Goal: Task Accomplishment & Management: Use online tool/utility

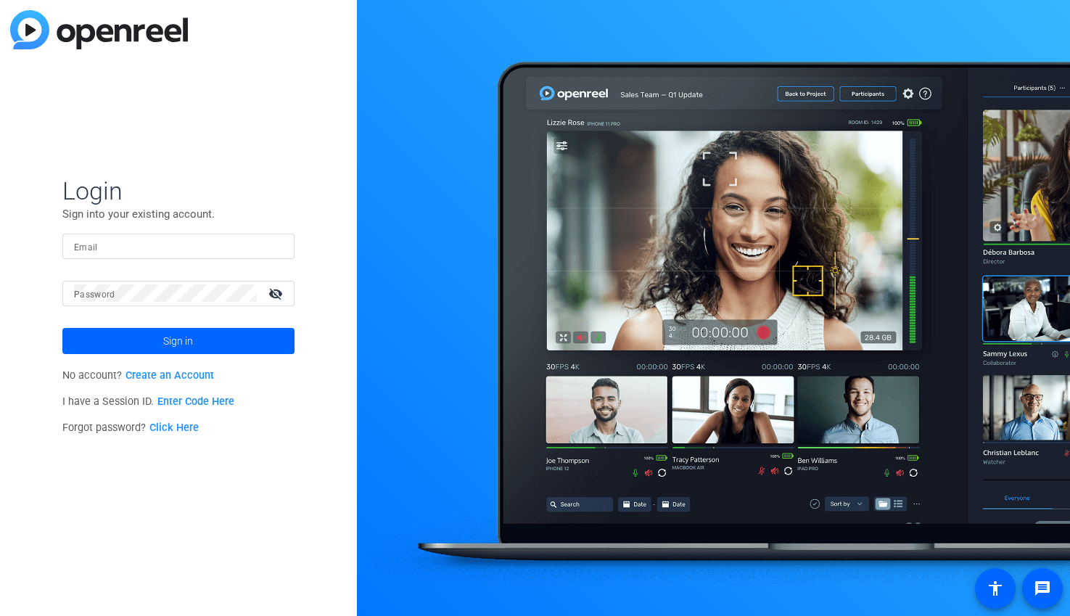
click at [159, 249] on input "Email" at bounding box center [178, 245] width 209 height 17
click at [62, 328] on button "Sign in" at bounding box center [178, 341] width 232 height 26
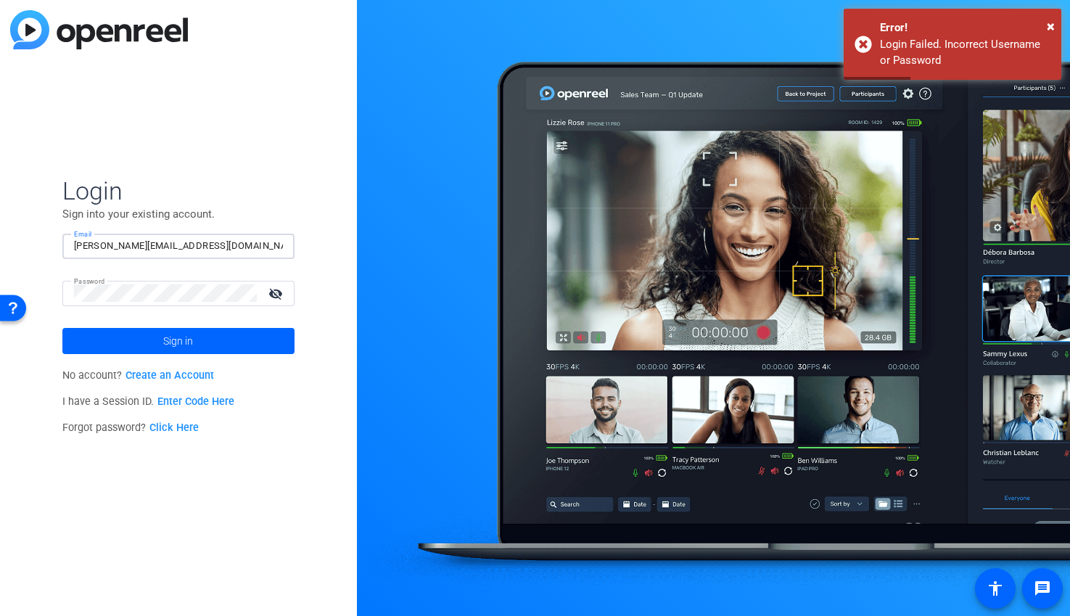
click at [240, 250] on input "[PERSON_NAME][EMAIL_ADDRESS][DOMAIN_NAME]" at bounding box center [178, 245] width 209 height 17
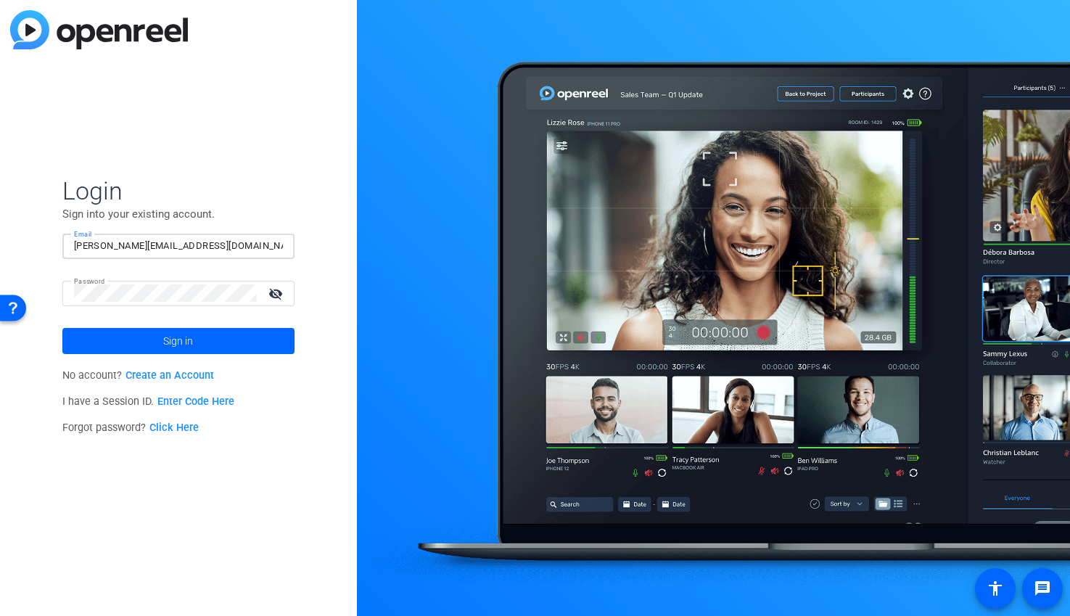
click at [244, 244] on input "[PERSON_NAME][EMAIL_ADDRESS][DOMAIN_NAME]" at bounding box center [178, 245] width 209 height 17
drag, startPoint x: 244, startPoint y: 244, endPoint x: 9, endPoint y: 231, distance: 236.1
click at [9, 231] on div "Login Sign into your existing account. Email [PERSON_NAME][EMAIL_ADDRESS][DOMAI…" at bounding box center [178, 308] width 357 height 616
type input "[EMAIL_ADDRESS][DOMAIN_NAME]"
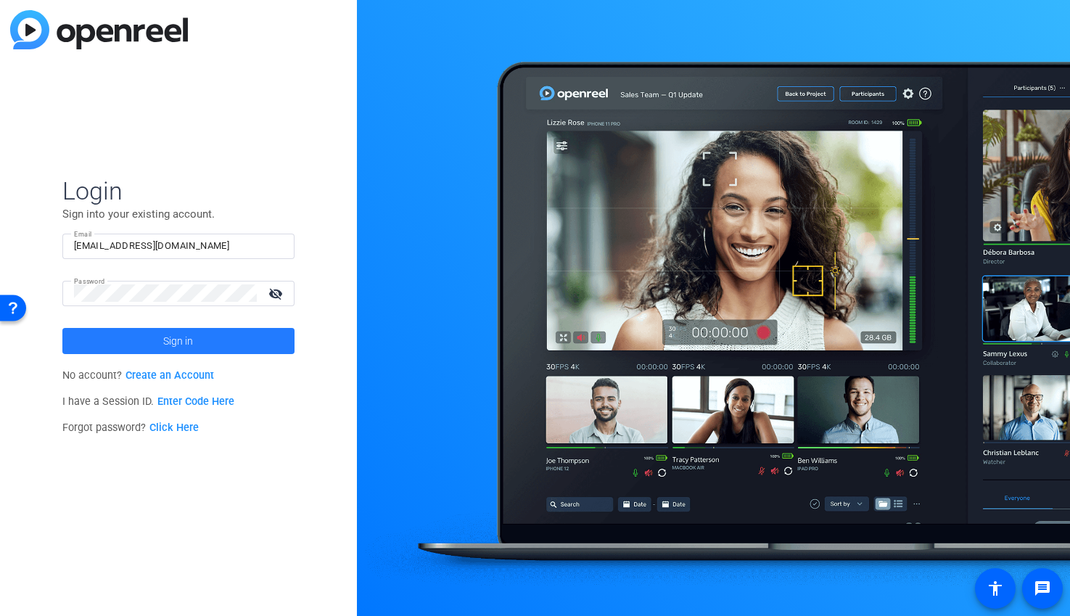
click at [180, 342] on span "Sign in" at bounding box center [178, 341] width 30 height 36
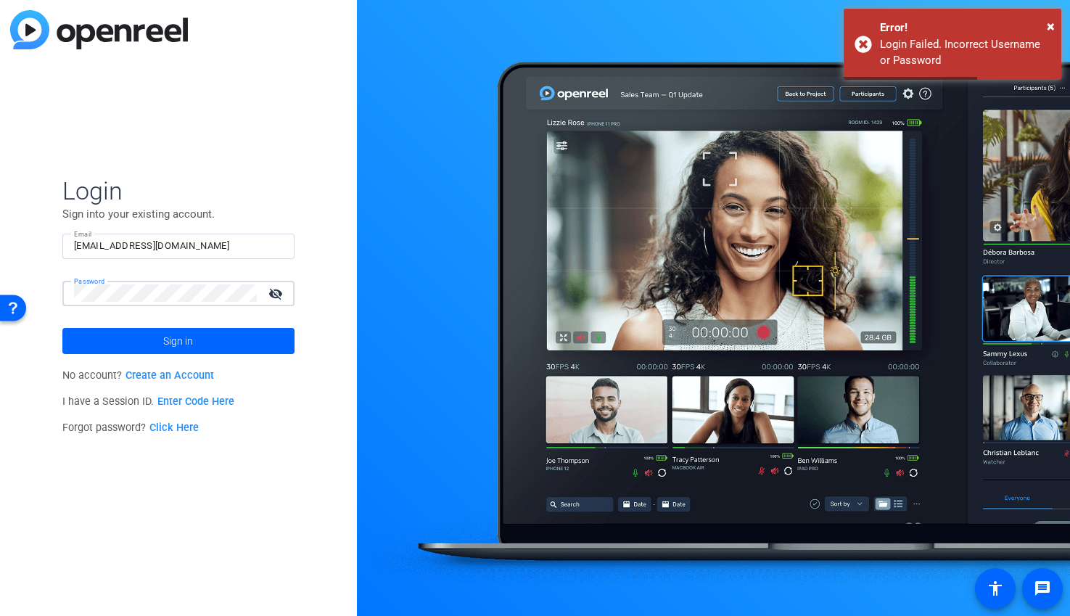
click at [48, 284] on div "Login Sign into your existing account. Email [EMAIL_ADDRESS][DOMAIN_NAME] Passw…" at bounding box center [178, 308] width 357 height 616
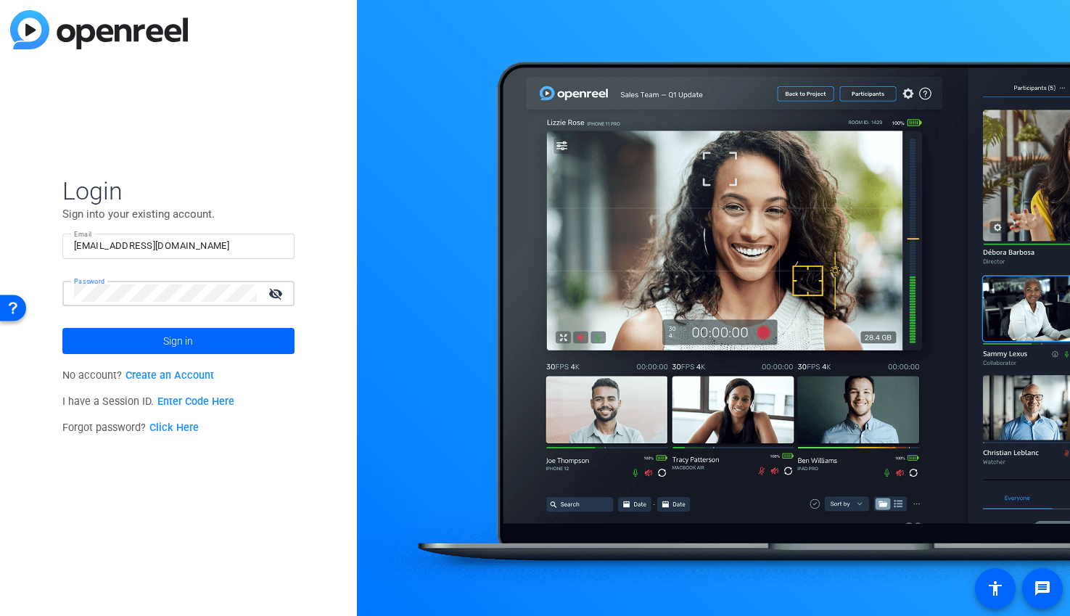
click at [62, 328] on button "Sign in" at bounding box center [178, 341] width 232 height 26
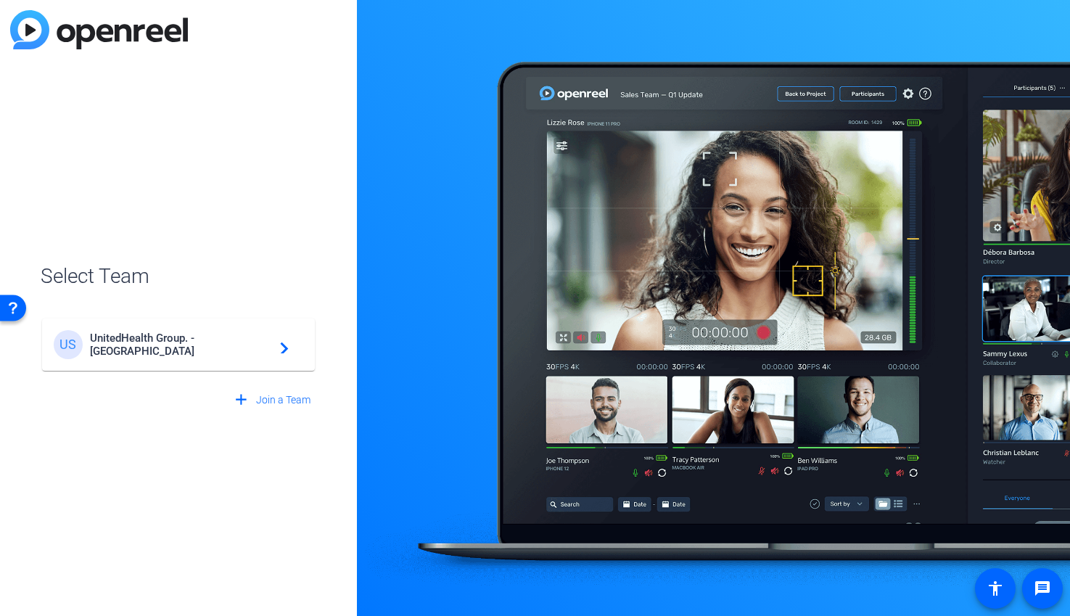
click at [133, 347] on span "UnitedHealth Group. - [GEOGRAPHIC_DATA]" at bounding box center [180, 345] width 181 height 26
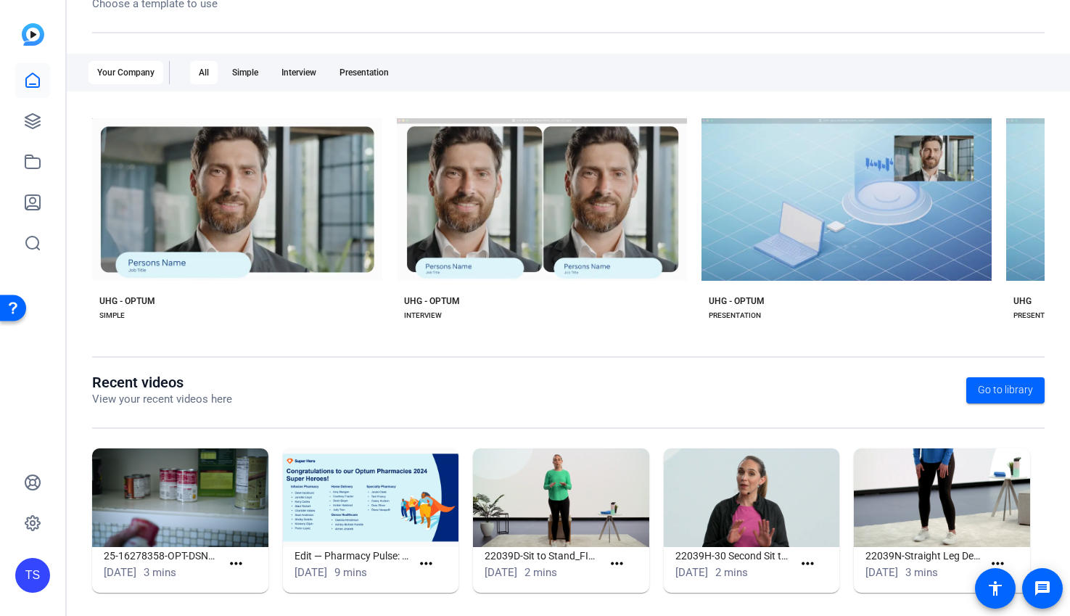
scroll to position [206, 0]
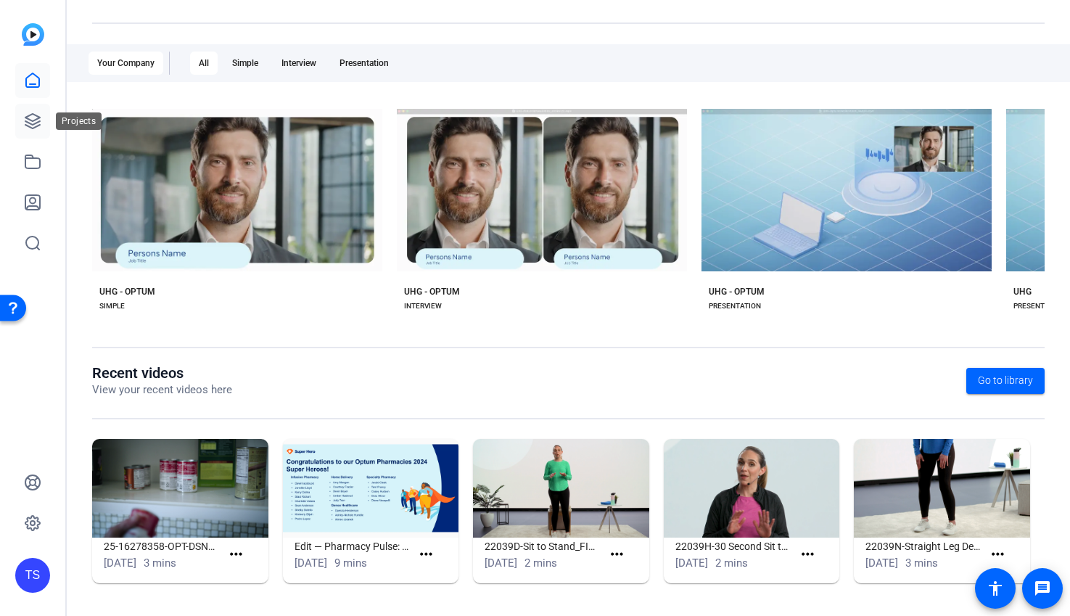
click at [34, 122] on icon at bounding box center [32, 120] width 17 height 17
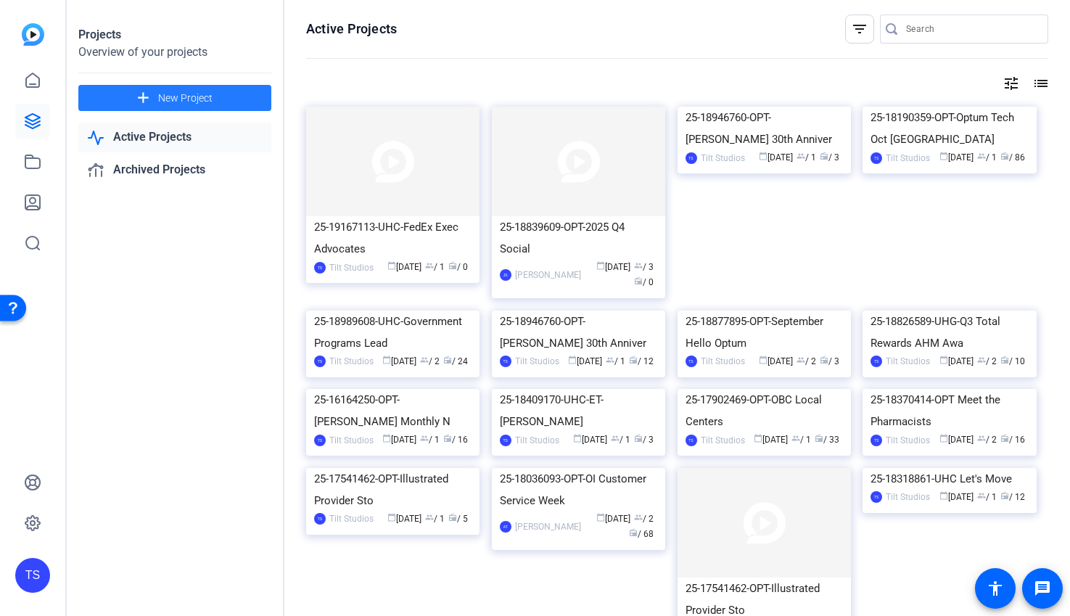
click at [207, 98] on span "New Project" at bounding box center [185, 98] width 54 height 15
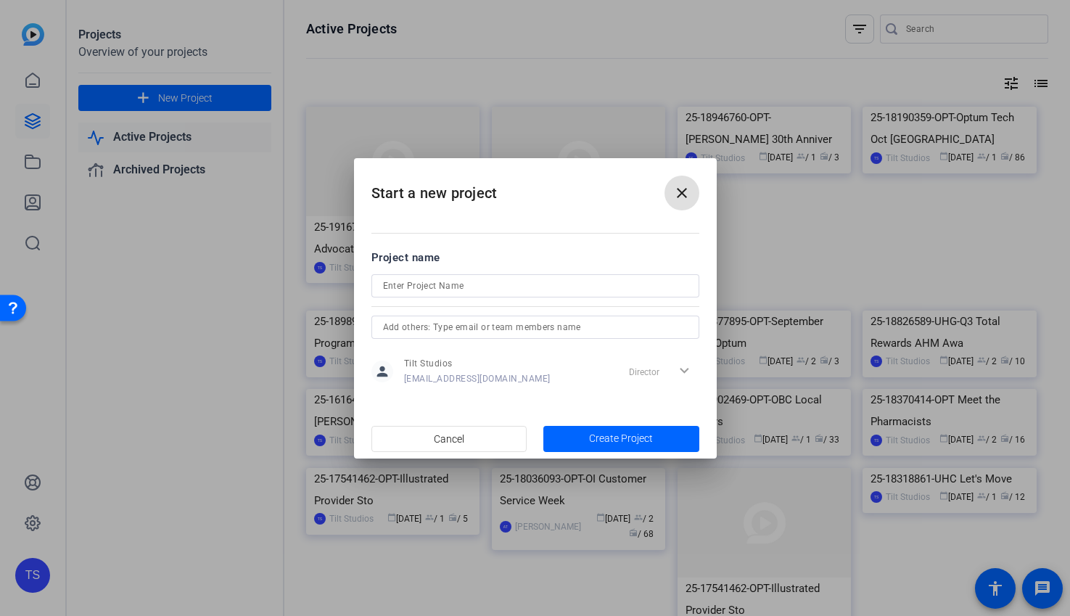
click at [414, 286] on input at bounding box center [535, 285] width 305 height 17
paste input "25-17068216-OPT-Pharmacy Pulse 2025"
type input "25-17068216-OPT-Pharmacy Pulse 2025 Episode 4"
click at [614, 439] on span "Create Project" at bounding box center [621, 438] width 64 height 15
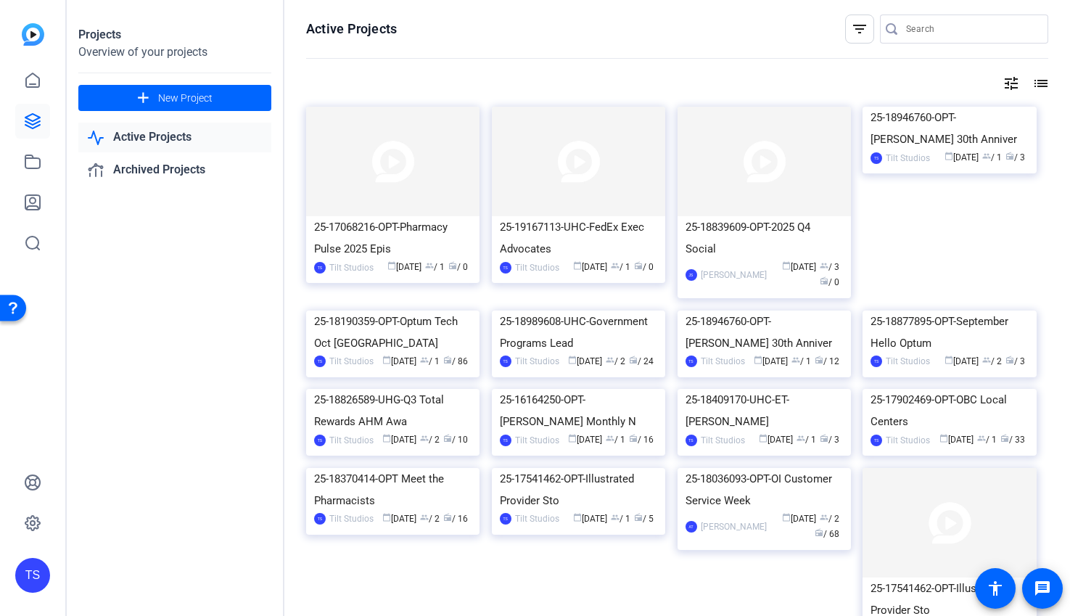
click at [417, 210] on img at bounding box center [392, 162] width 173 height 110
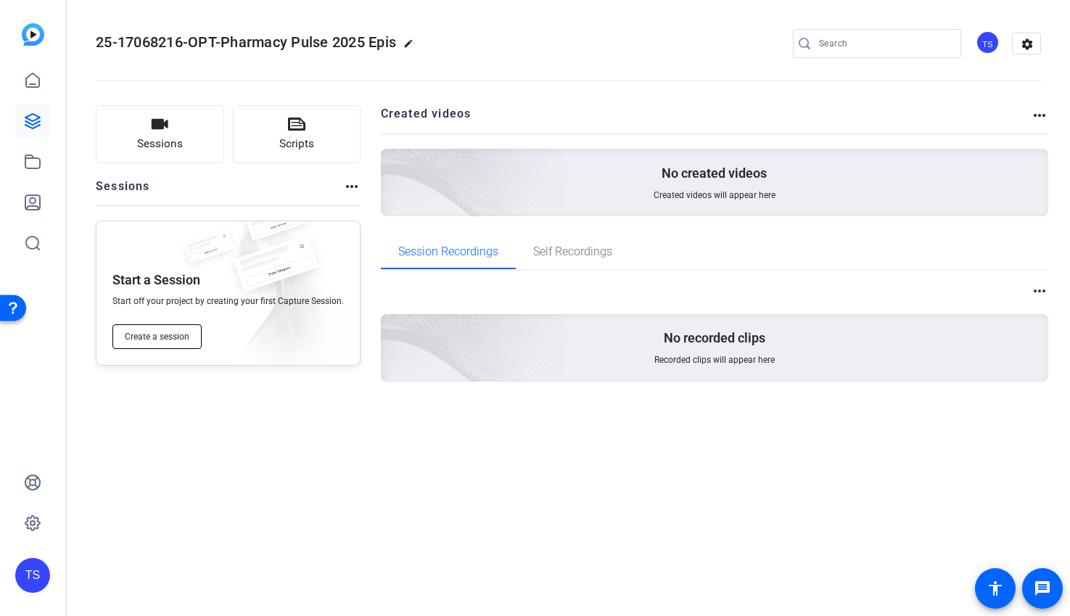
click at [161, 337] on span "Create a session" at bounding box center [157, 337] width 65 height 12
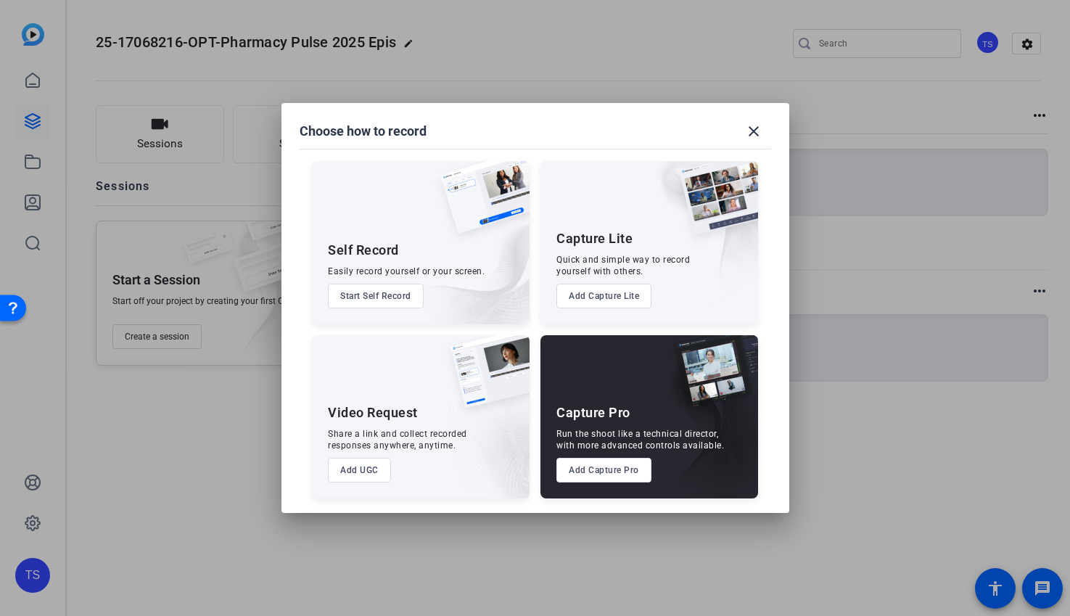
click at [633, 467] on button "Add Capture Pro" at bounding box center [603, 470] width 95 height 25
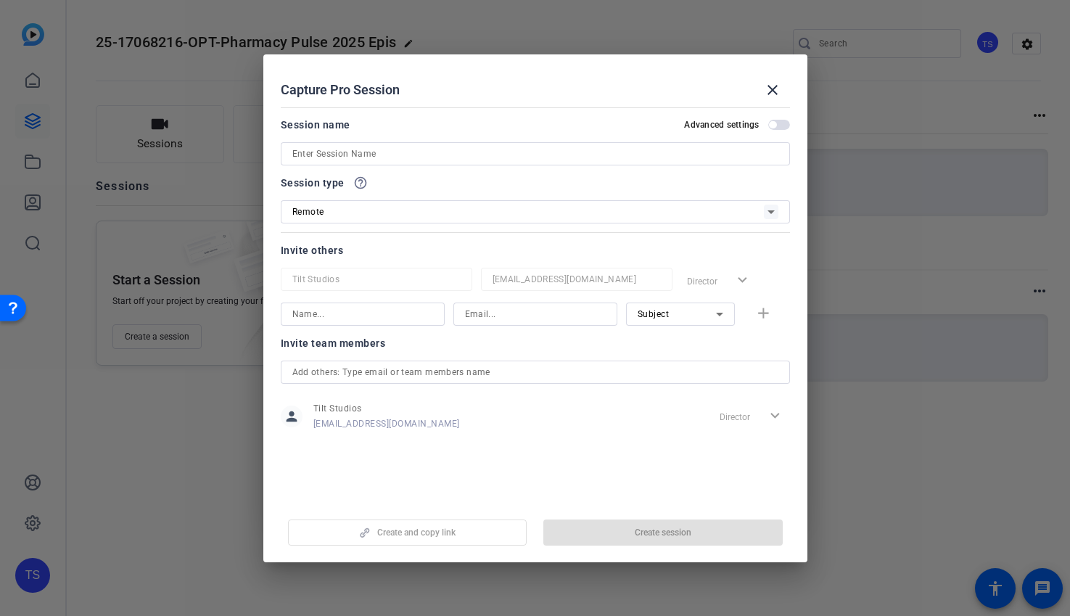
click at [346, 155] on input at bounding box center [535, 153] width 486 height 17
paste input "25-17068216-OPT-Pharmacy Pulse 2025"
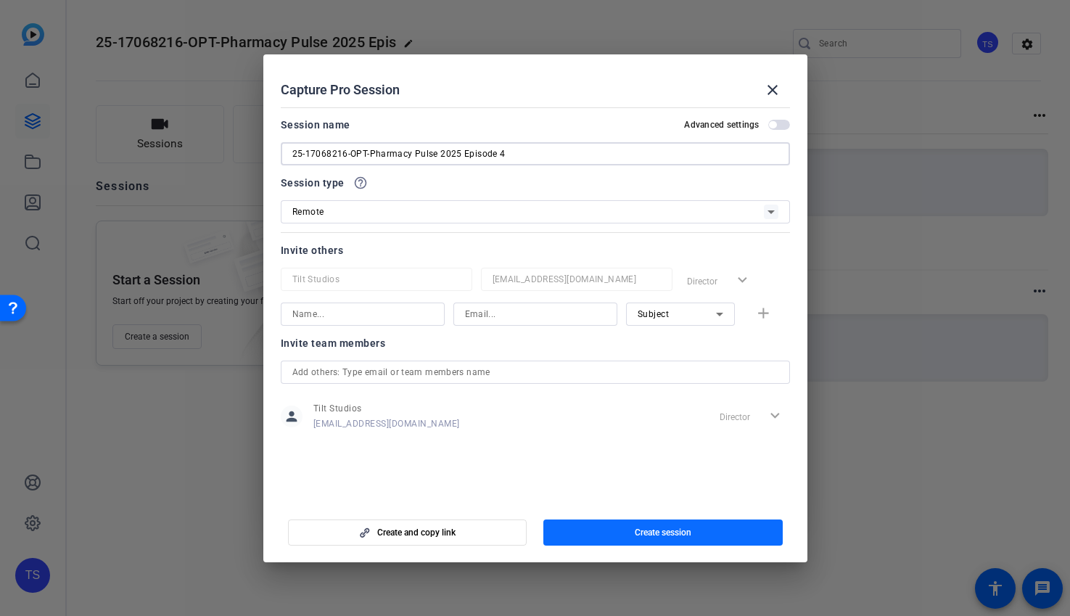
type input "25-17068216-OPT-Pharmacy Pulse 2025 Episode 4"
click at [662, 535] on span "Create session" at bounding box center [663, 533] width 57 height 12
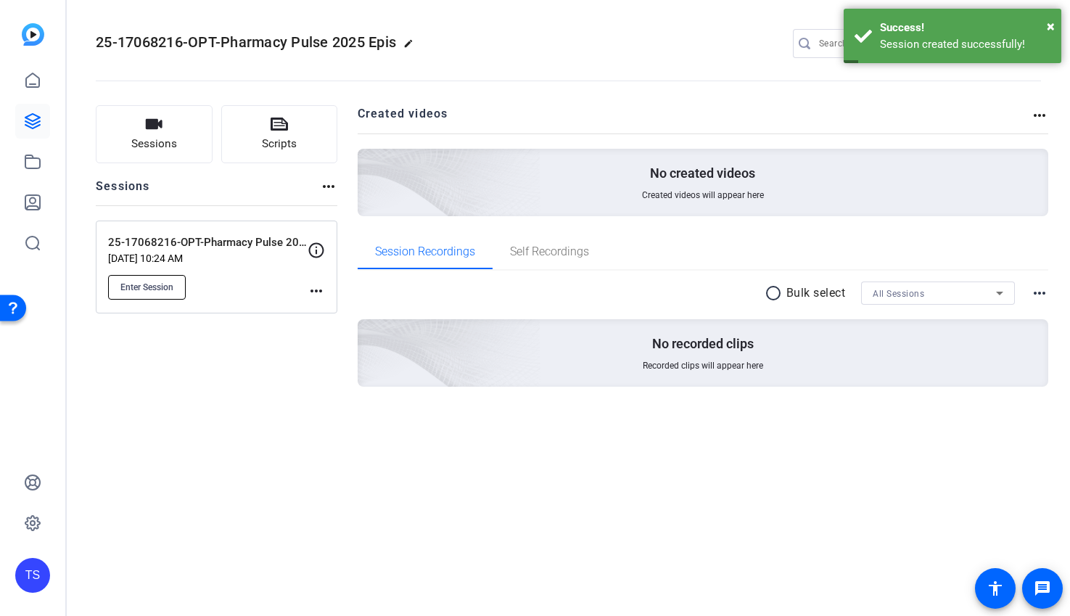
click at [158, 289] on span "Enter Session" at bounding box center [146, 287] width 53 height 12
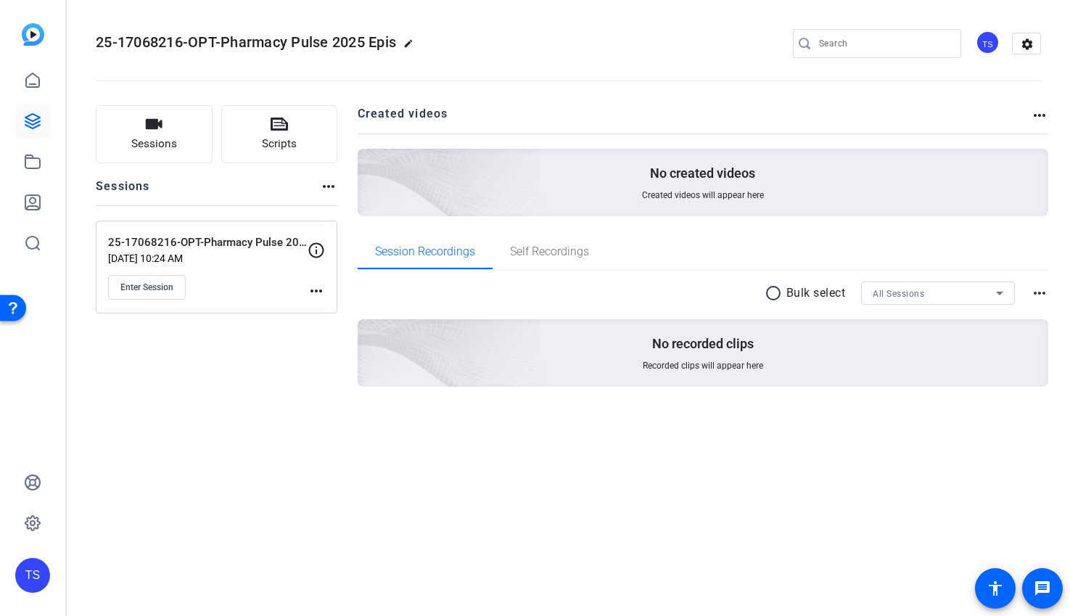
click at [321, 292] on mat-icon "more_horiz" at bounding box center [316, 290] width 17 height 17
click at [239, 332] on div at bounding box center [535, 308] width 1070 height 616
click at [163, 286] on span "Enter Session" at bounding box center [146, 287] width 53 height 12
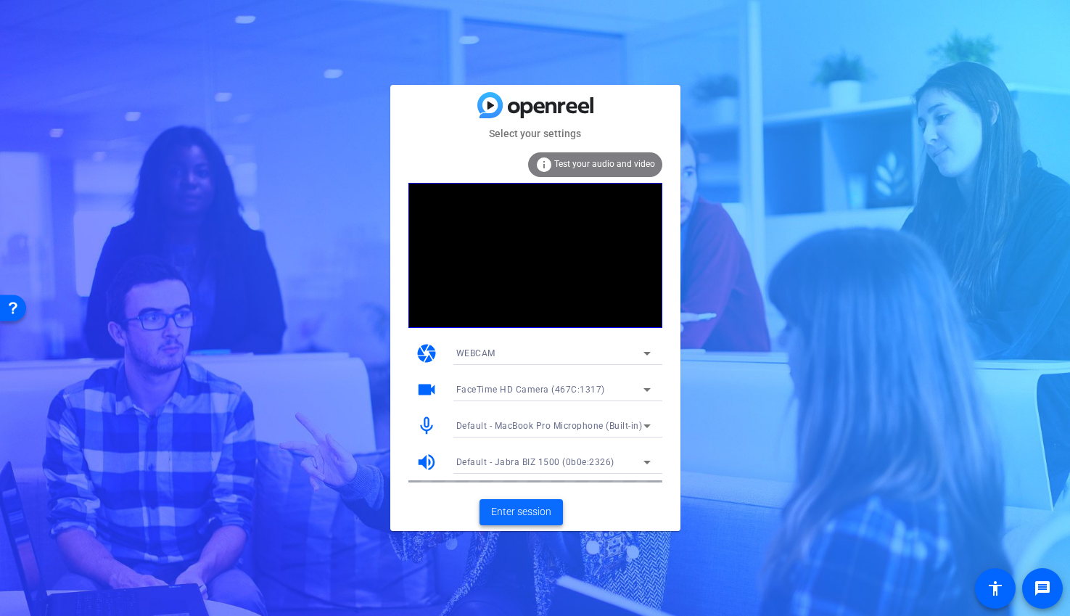
click at [546, 511] on span "Enter session" at bounding box center [521, 511] width 60 height 15
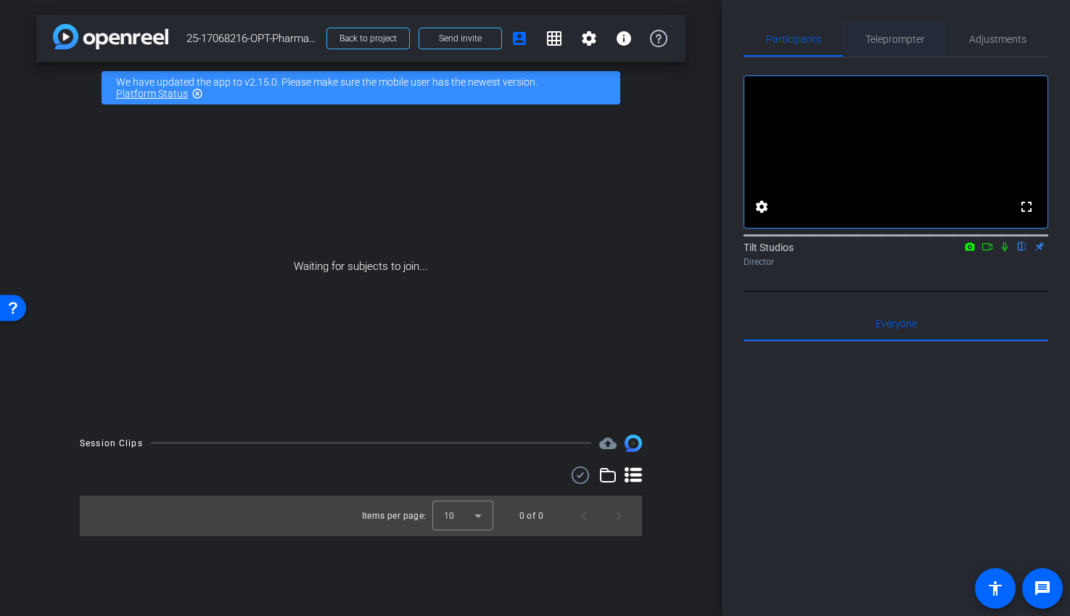
click at [892, 38] on span "Teleprompter" at bounding box center [895, 39] width 59 height 10
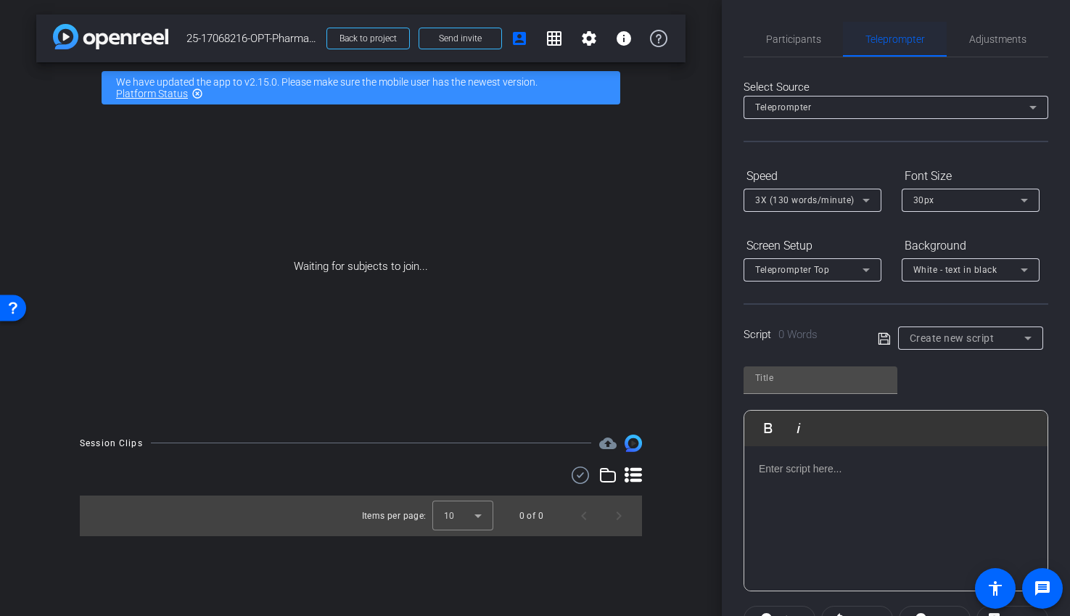
scroll to position [1, 0]
click at [999, 38] on span "Adjustments" at bounding box center [997, 38] width 57 height 10
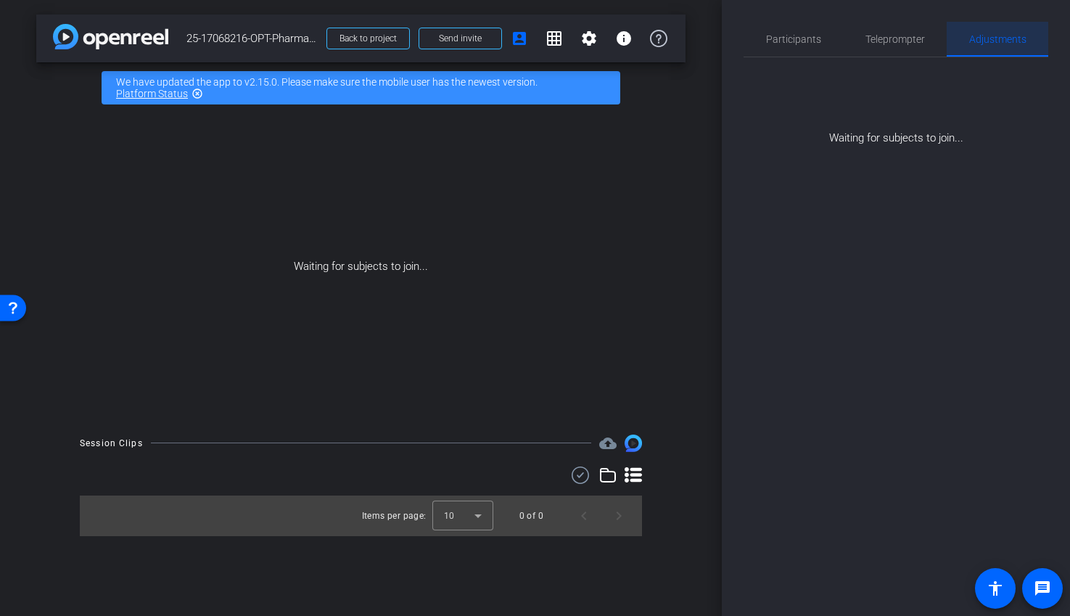
scroll to position [0, 0]
click at [795, 37] on span "Participants" at bounding box center [793, 39] width 55 height 10
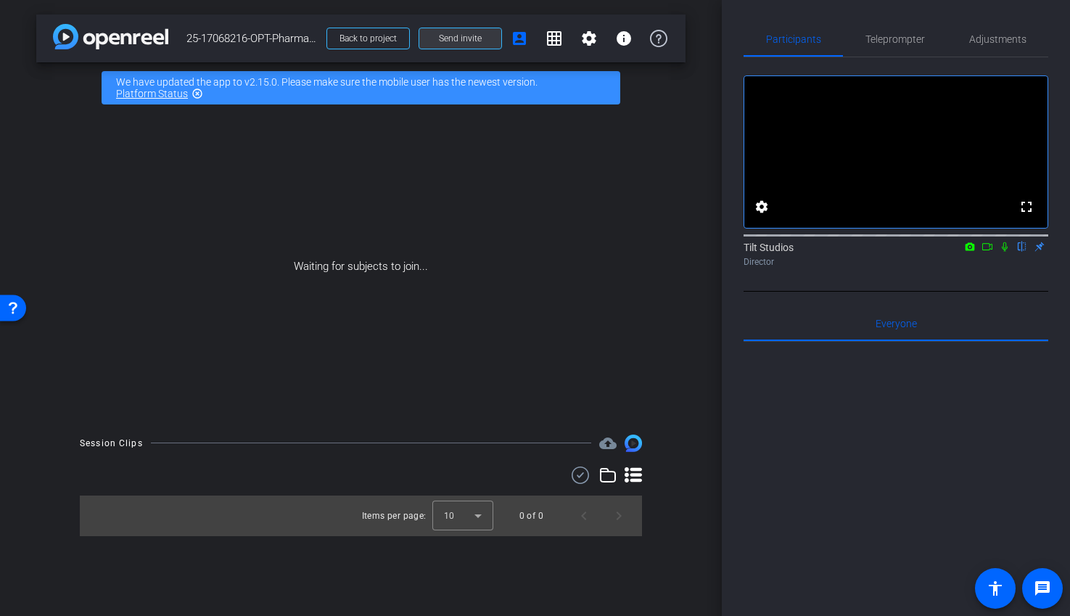
click at [468, 38] on span "Send invite" at bounding box center [460, 39] width 43 height 12
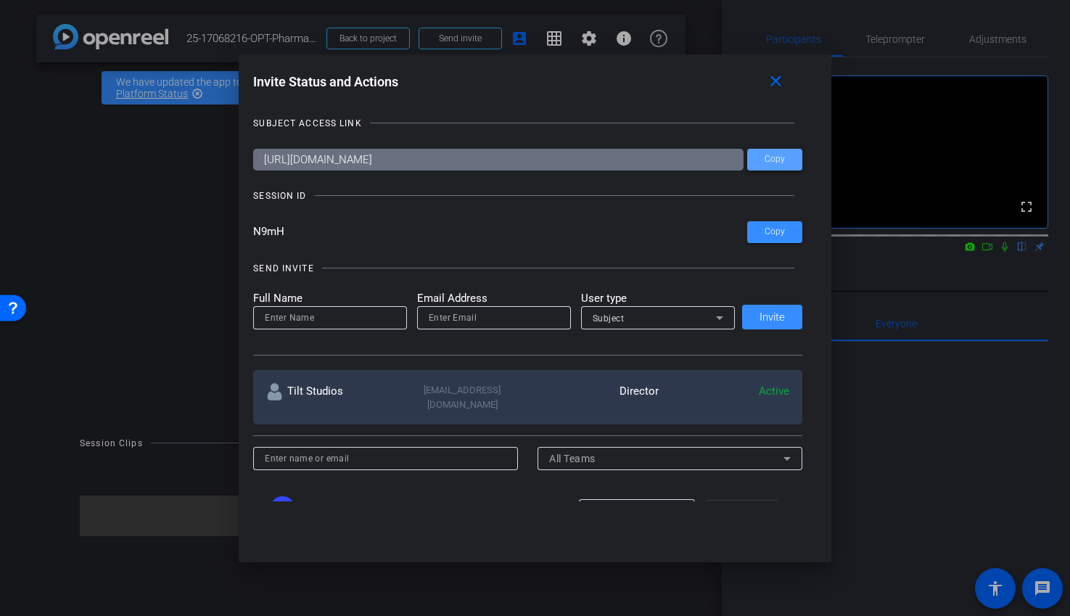
click at [780, 157] on span "Copy" at bounding box center [775, 159] width 20 height 11
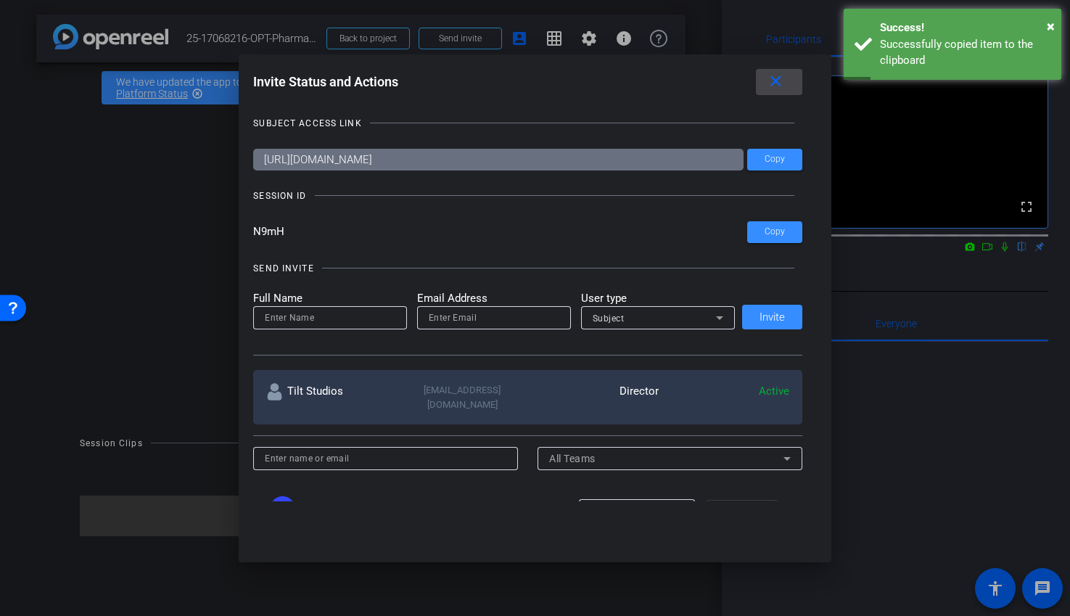
click at [775, 80] on mat-icon "close" at bounding box center [776, 82] width 18 height 18
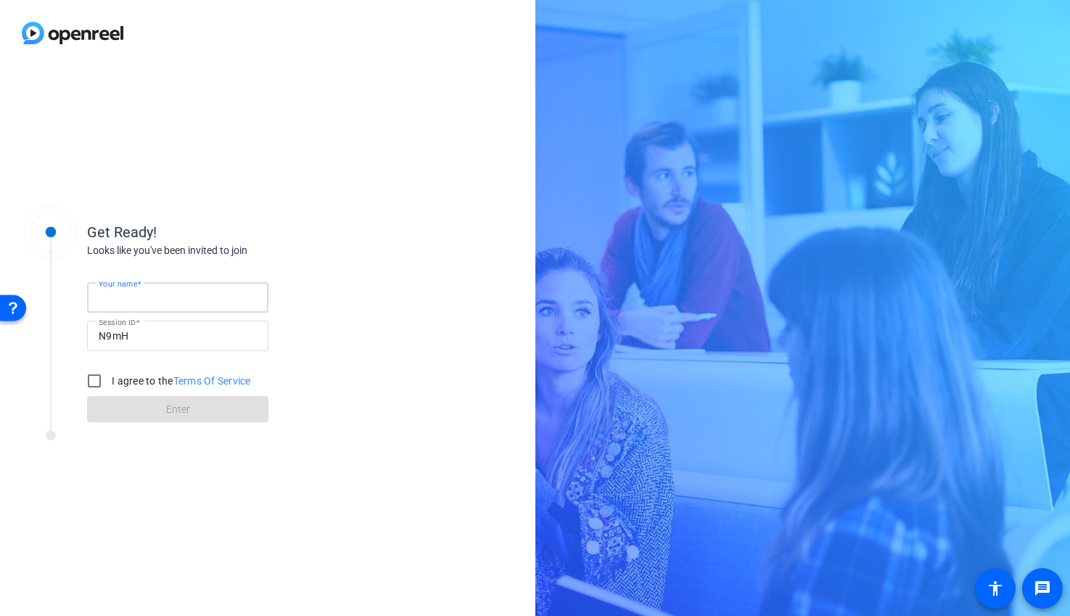
click at [181, 294] on input "Your name" at bounding box center [178, 297] width 158 height 17
click at [131, 293] on input "Becky" at bounding box center [178, 297] width 158 height 17
type input "Becky"
click at [300, 258] on div "Looks like you've been invited to join" at bounding box center [232, 250] width 290 height 15
drag, startPoint x: 86, startPoint y: 379, endPoint x: 94, endPoint y: 381, distance: 7.4
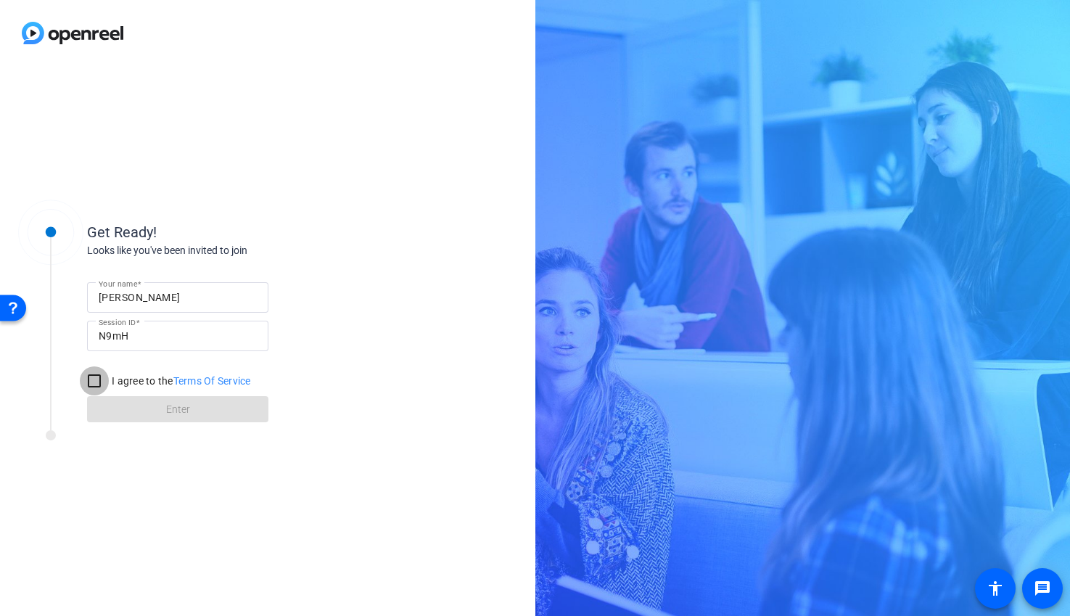
click at [89, 380] on input "I agree to the Terms Of Service" at bounding box center [94, 380] width 29 height 29
checkbox input "true"
click at [158, 415] on span at bounding box center [177, 409] width 181 height 35
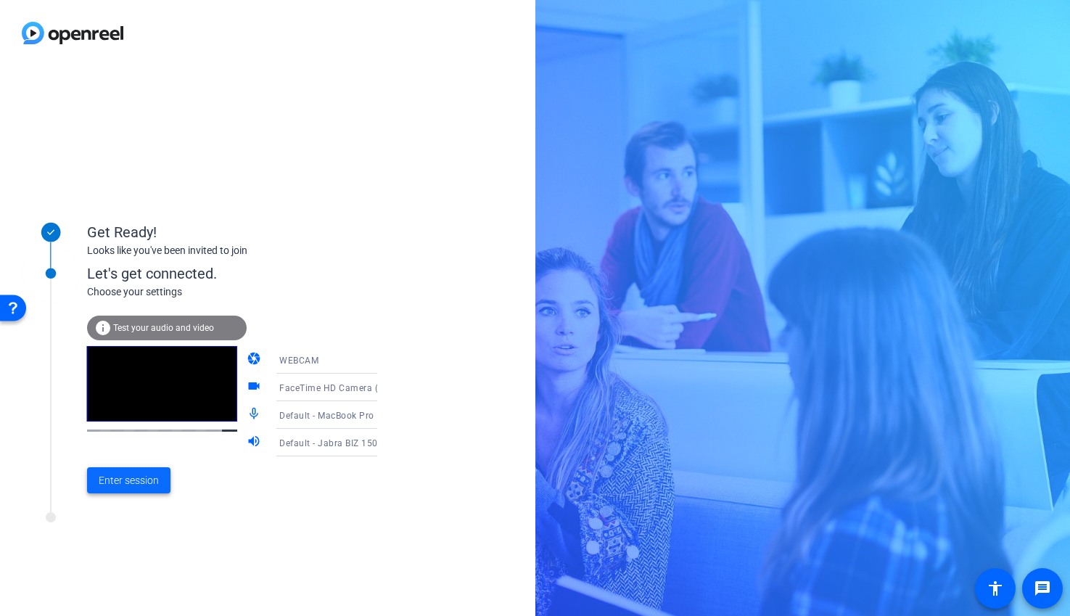
click at [159, 483] on span at bounding box center [128, 480] width 83 height 35
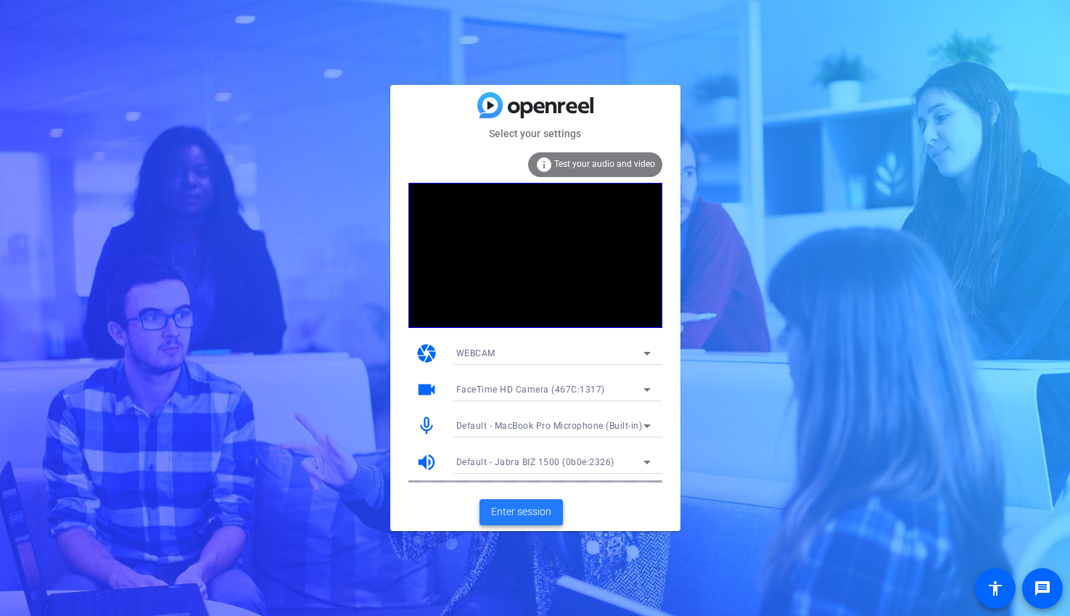
click at [511, 512] on span "Enter session" at bounding box center [521, 511] width 60 height 15
